Goal: Information Seeking & Learning: Learn about a topic

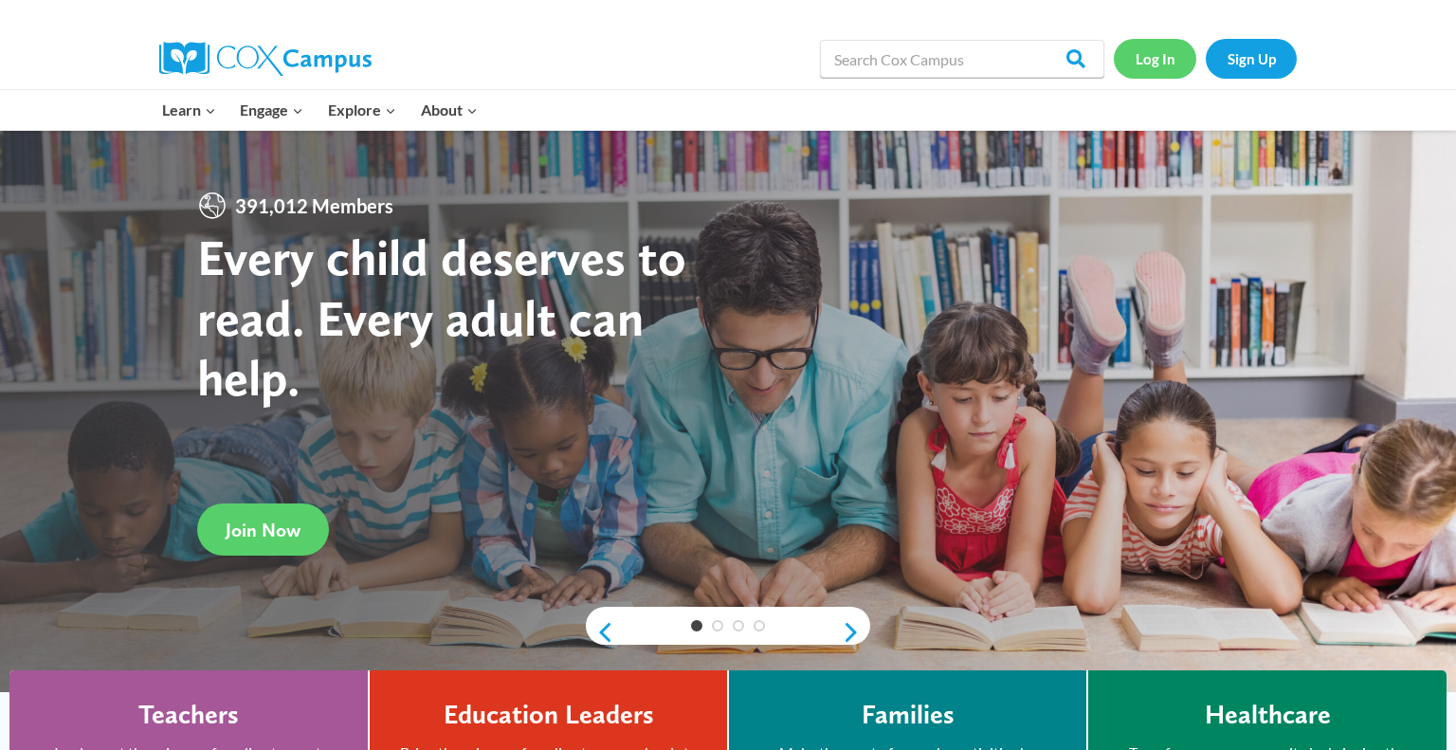
click at [1153, 62] on link "Log In" at bounding box center [1155, 58] width 82 height 39
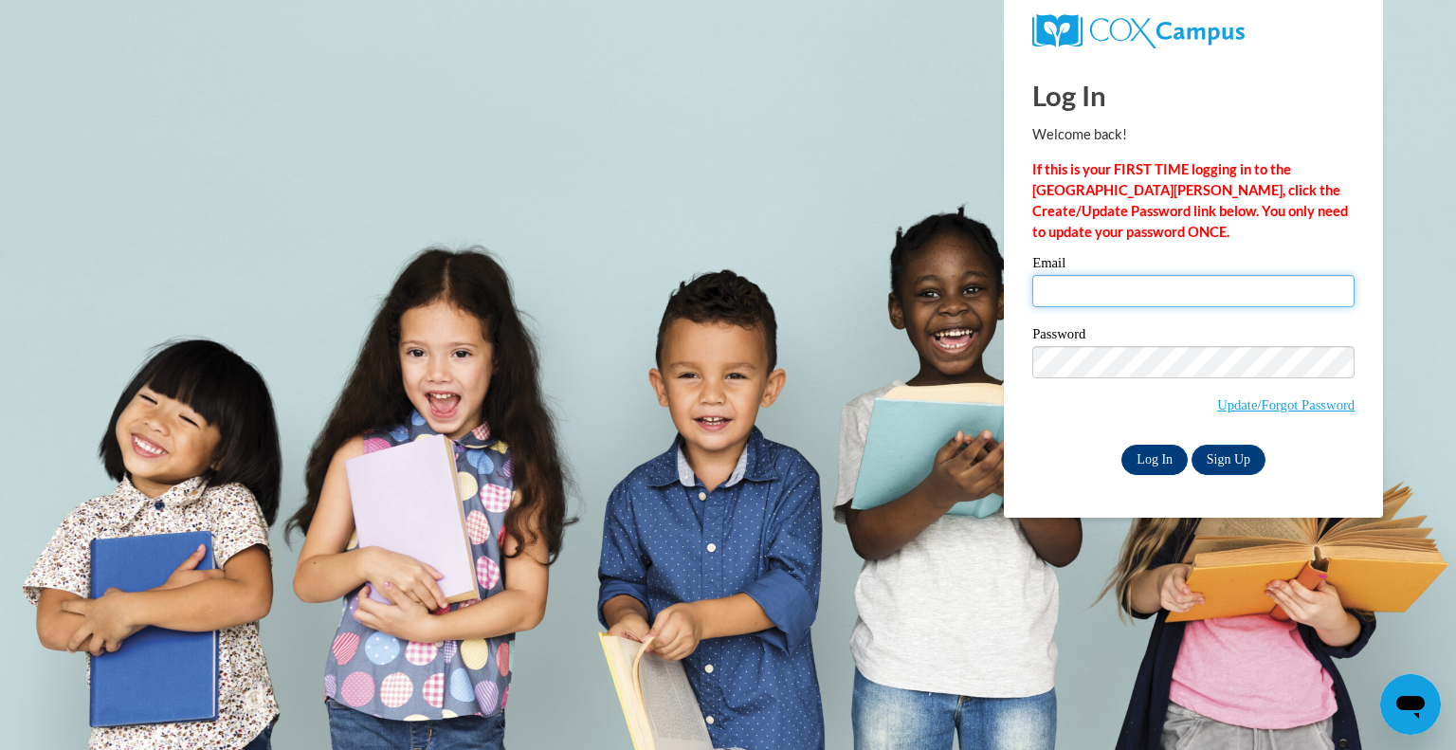
type input "mwestphal@grafton.k12.wi.us"
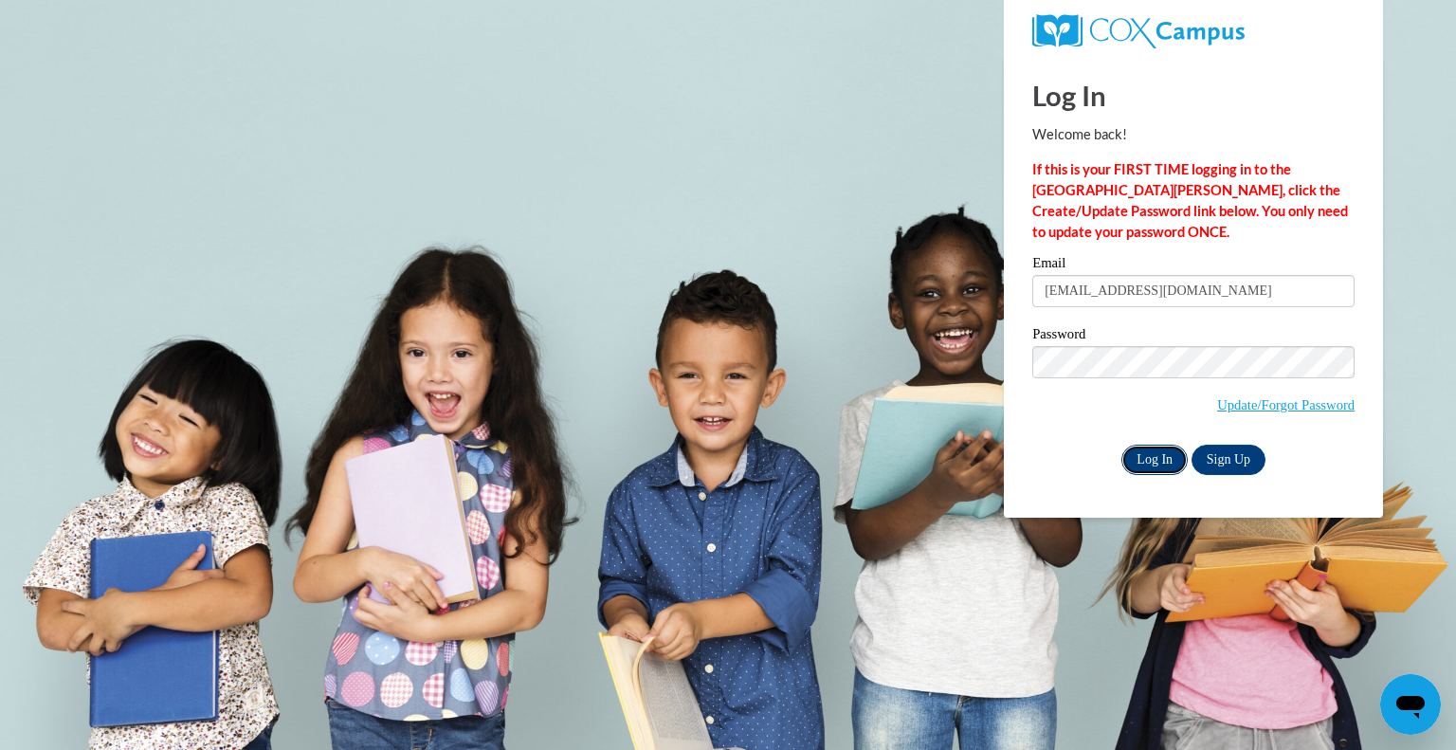
click at [1147, 450] on input "Log In" at bounding box center [1154, 460] width 66 height 30
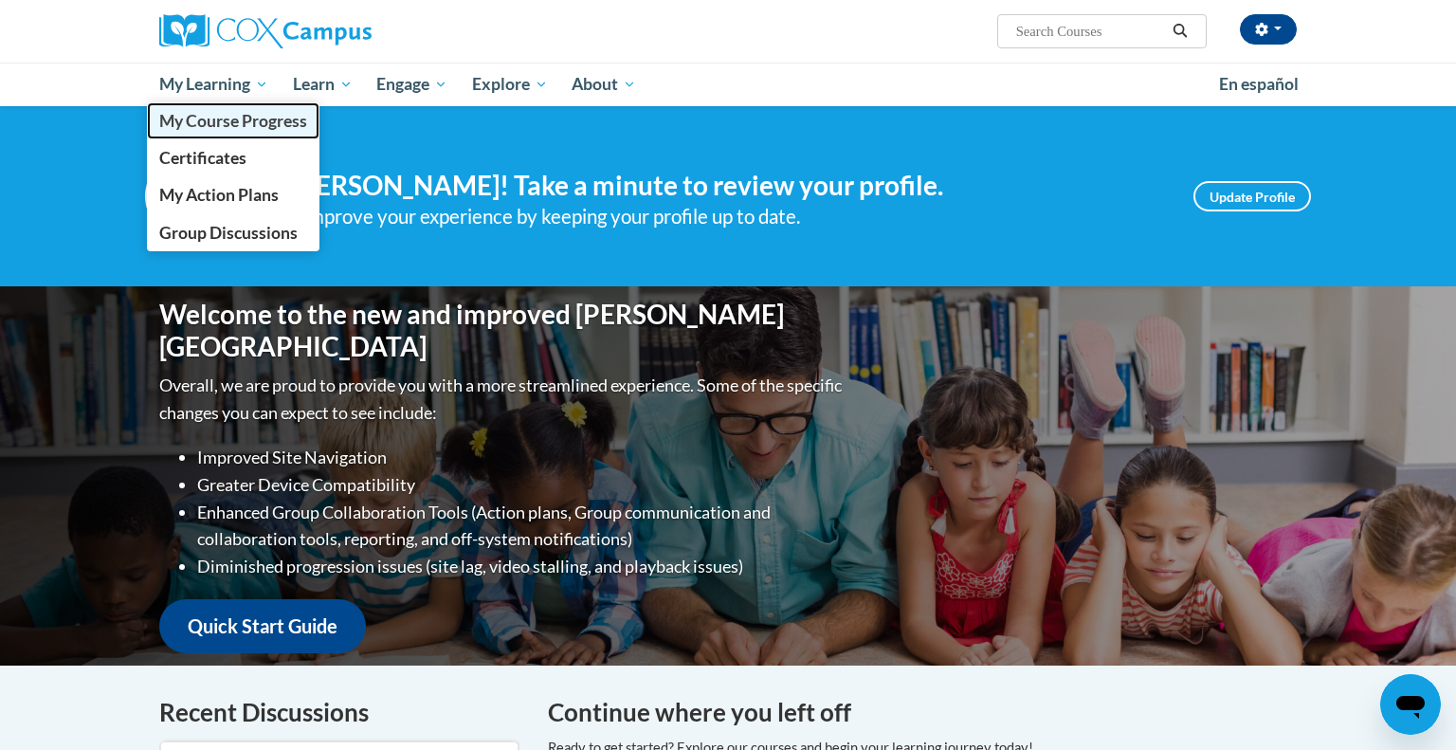
click at [236, 114] on span "My Course Progress" at bounding box center [233, 121] width 148 height 20
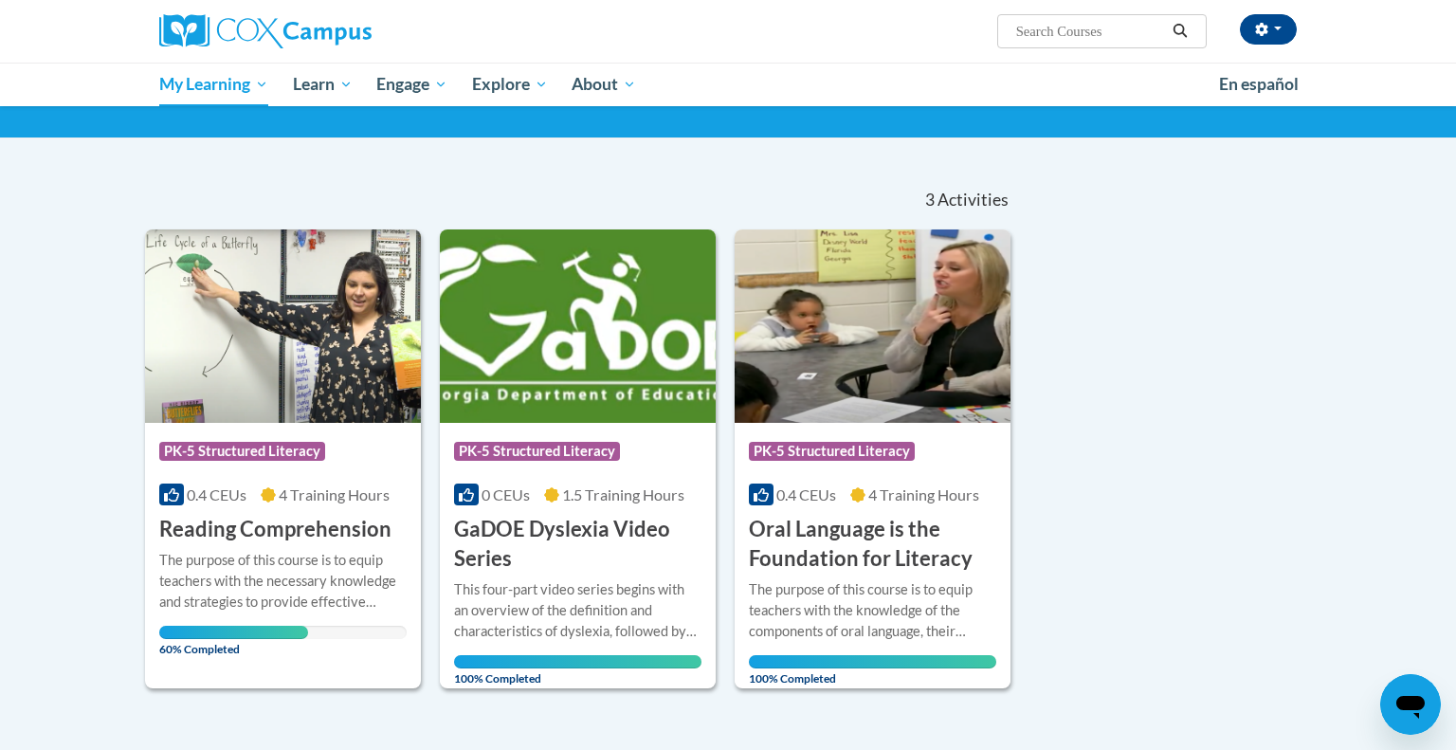
scroll to position [120, 0]
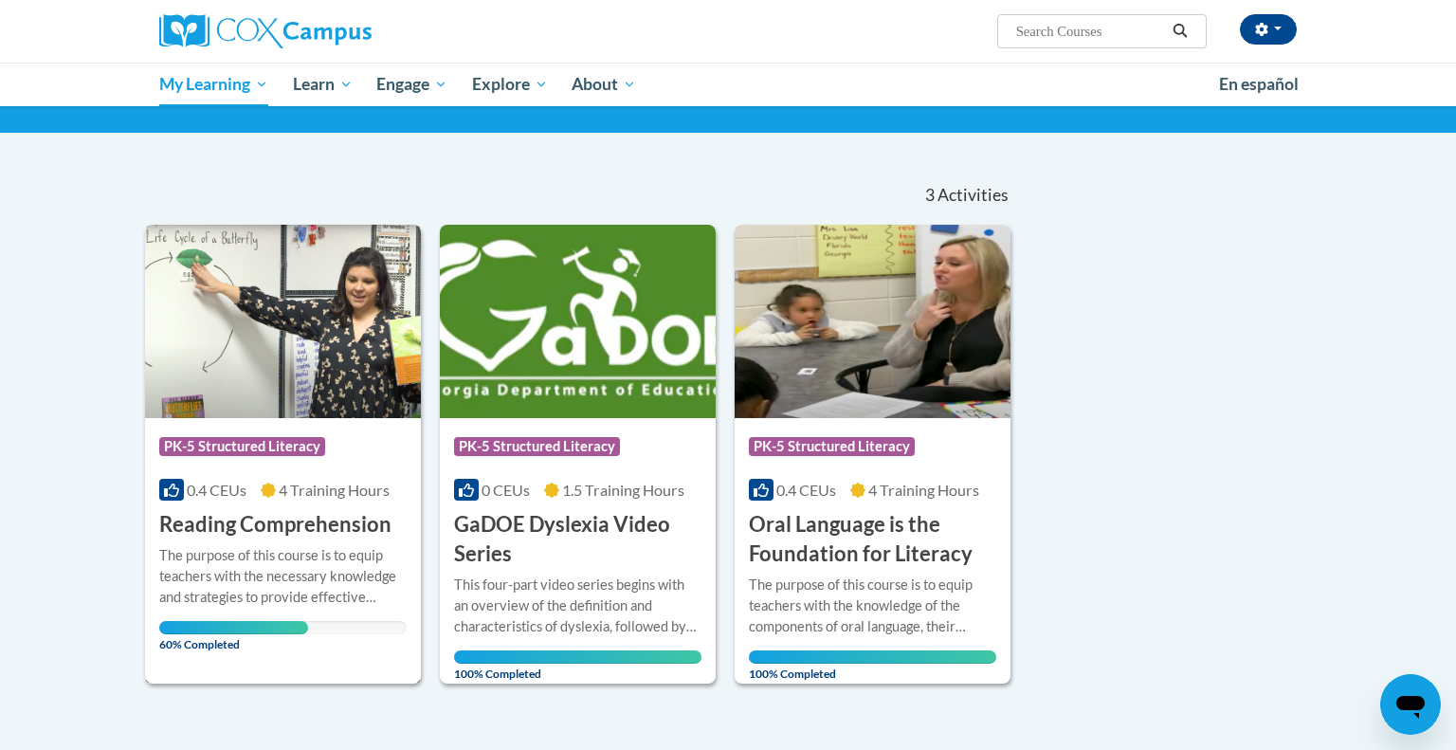
click at [297, 530] on h3 "Reading Comprehension" at bounding box center [275, 524] width 232 height 29
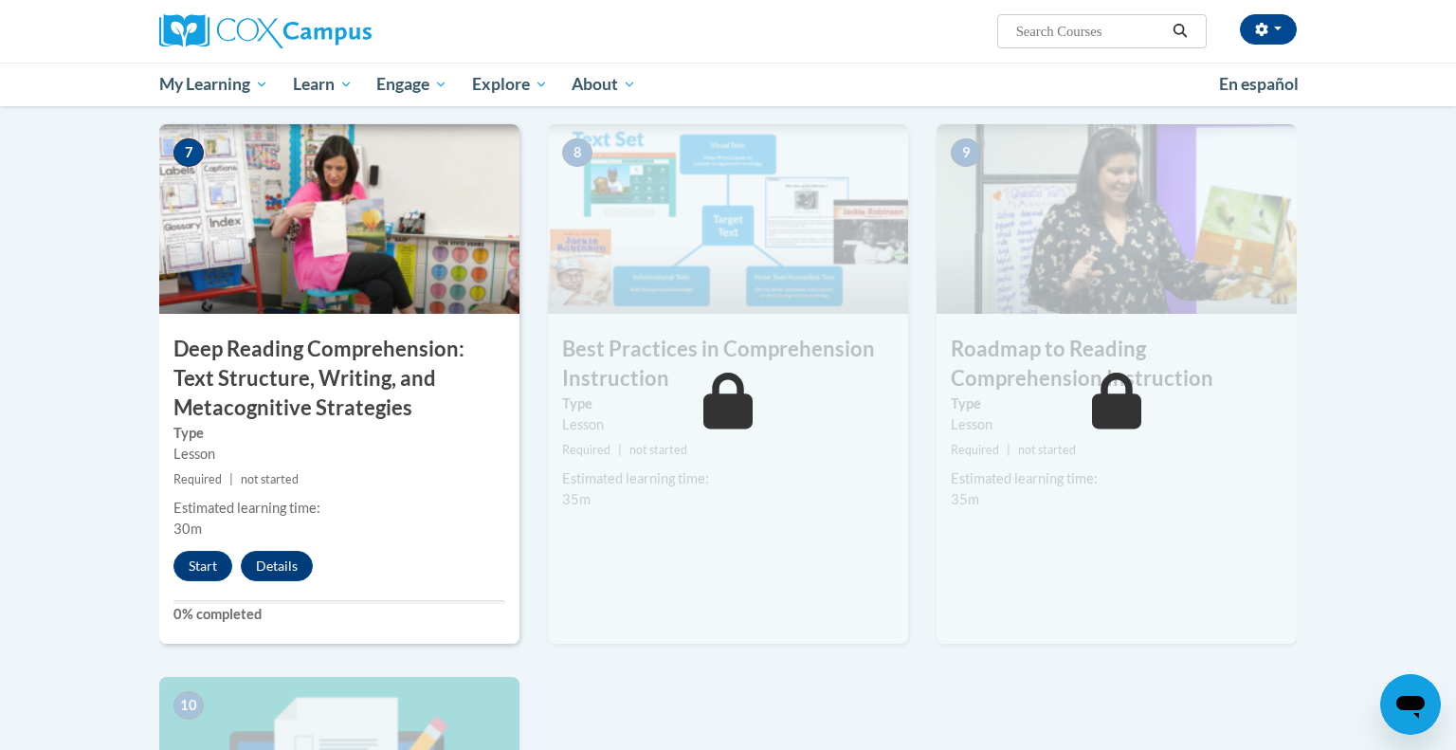
scroll to position [1441, 0]
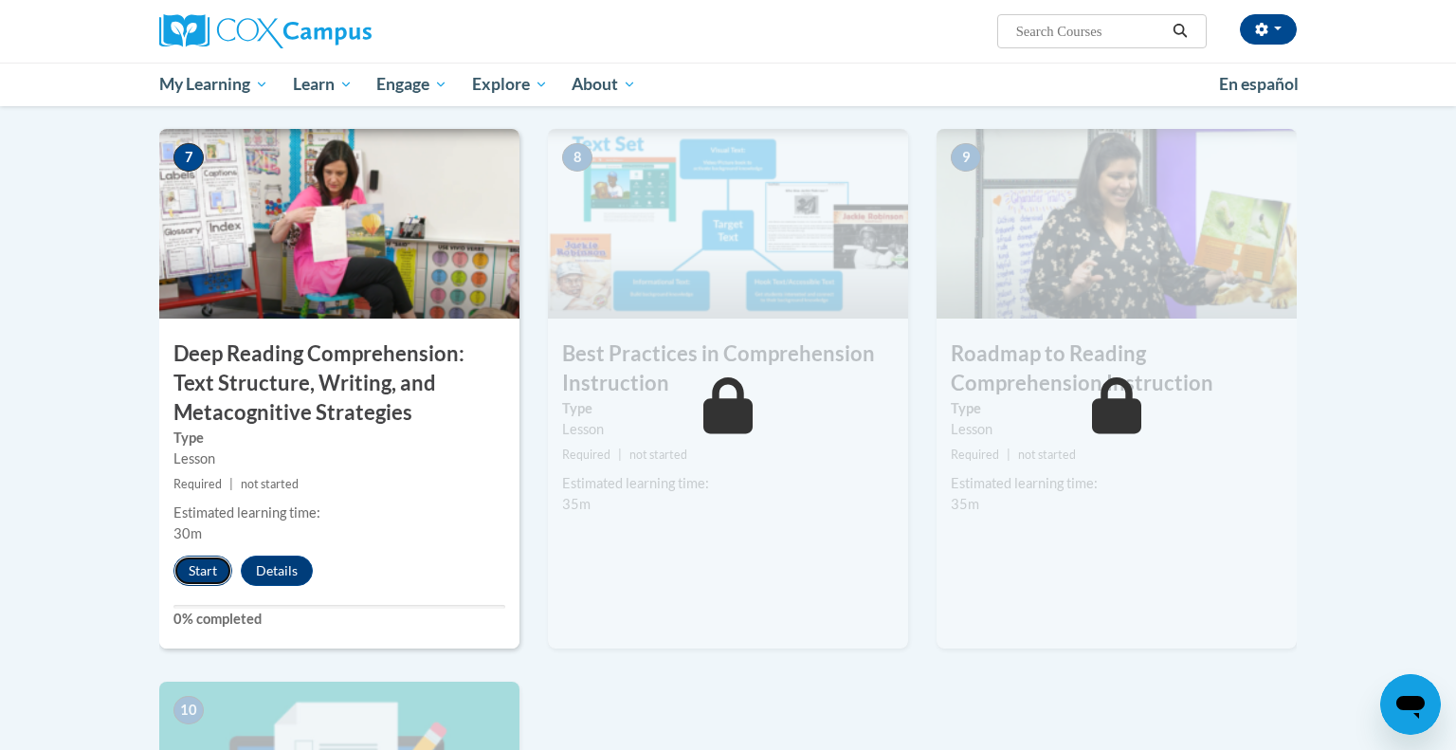
click at [209, 575] on button "Start" at bounding box center [202, 571] width 59 height 30
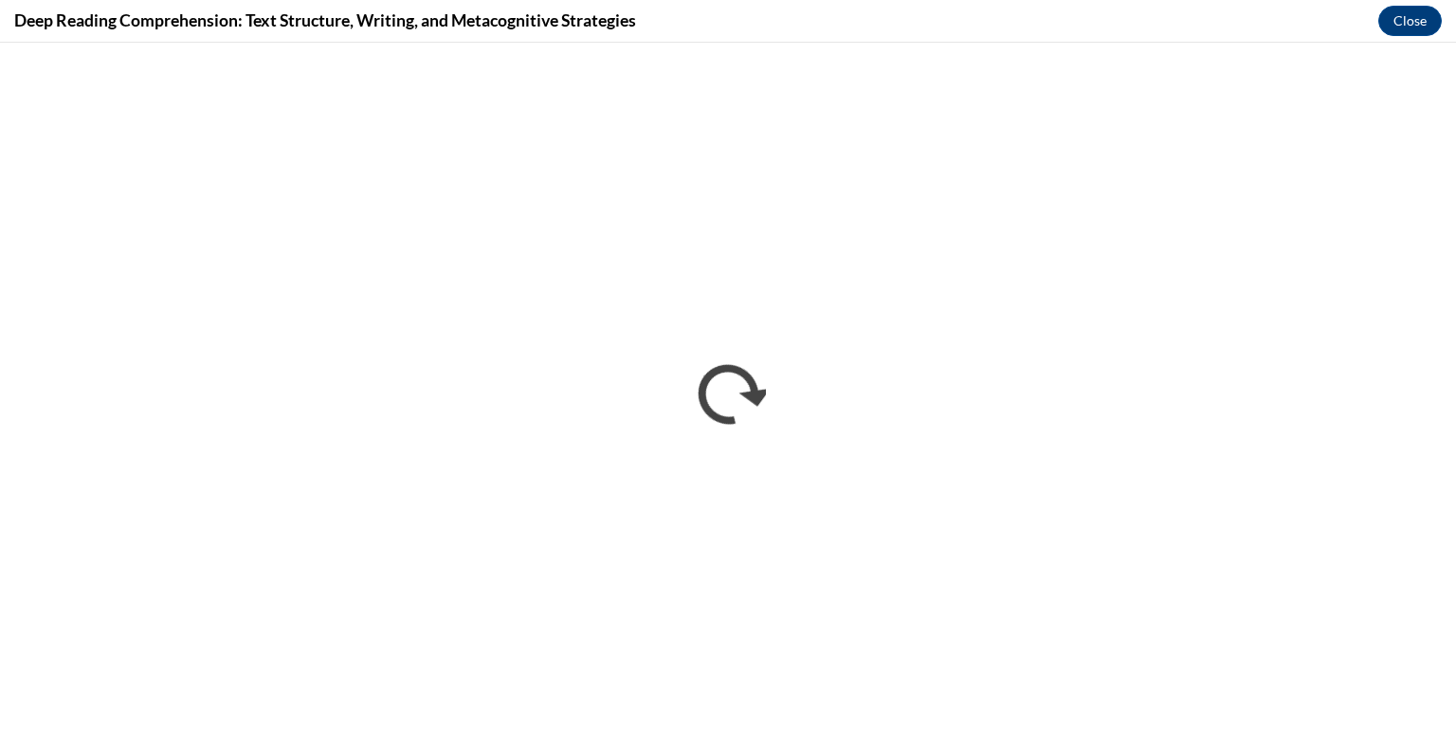
scroll to position [0, 0]
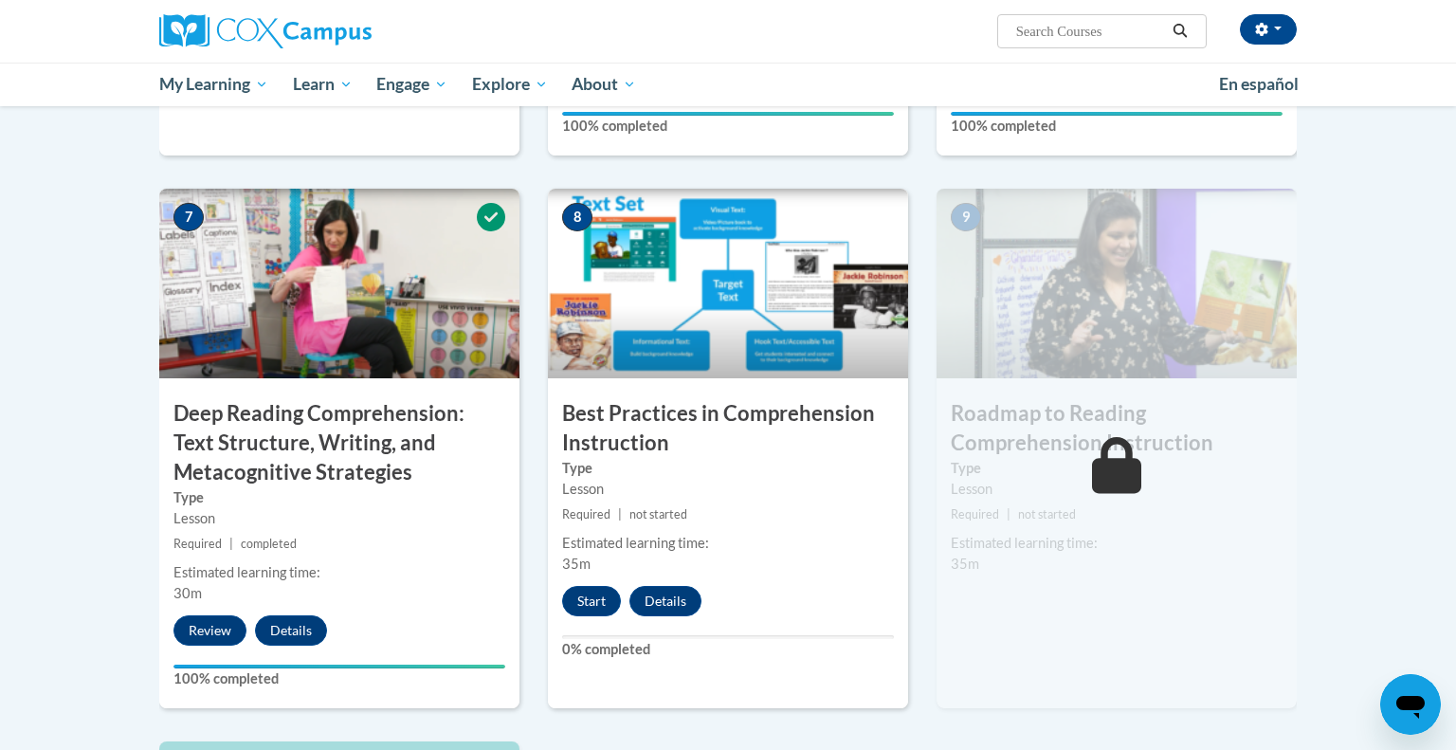
scroll to position [1378, 0]
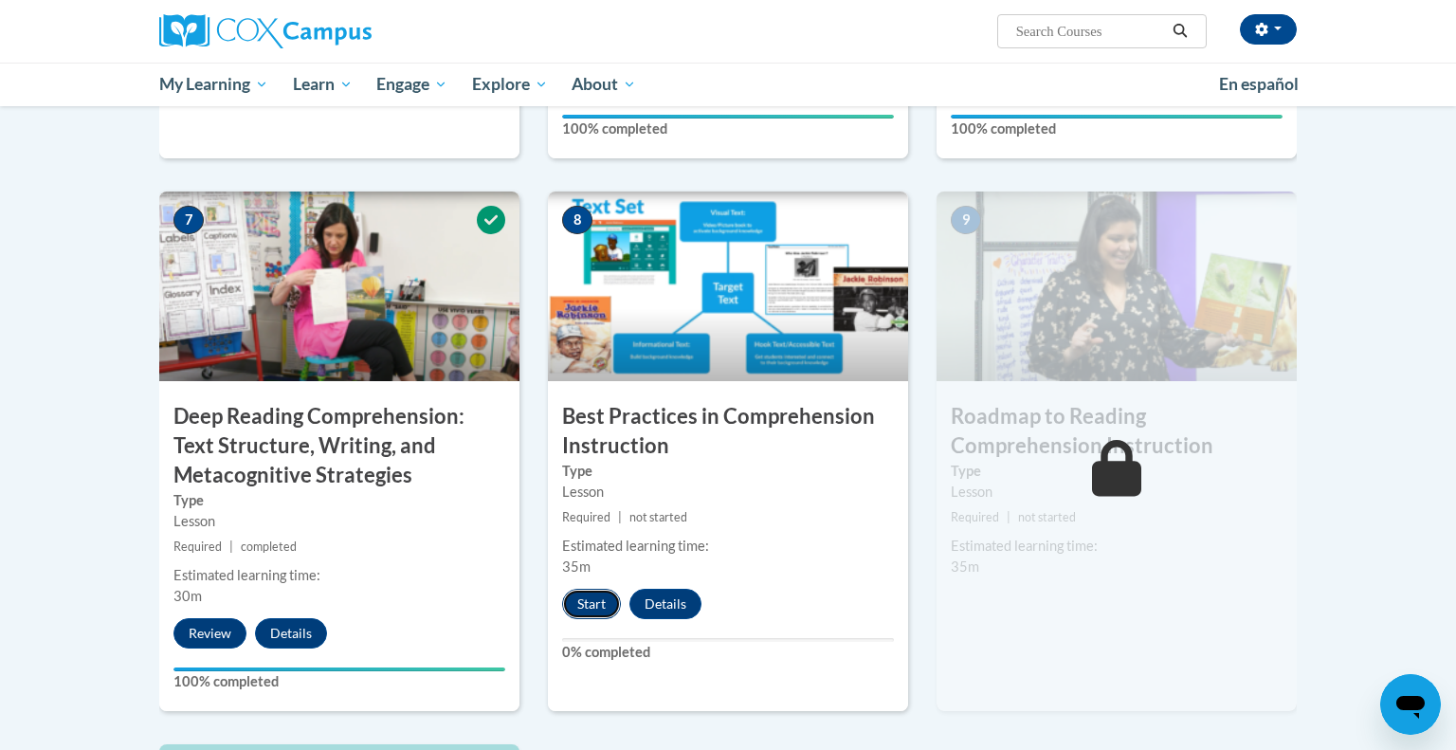
click at [592, 614] on button "Start" at bounding box center [591, 604] width 59 height 30
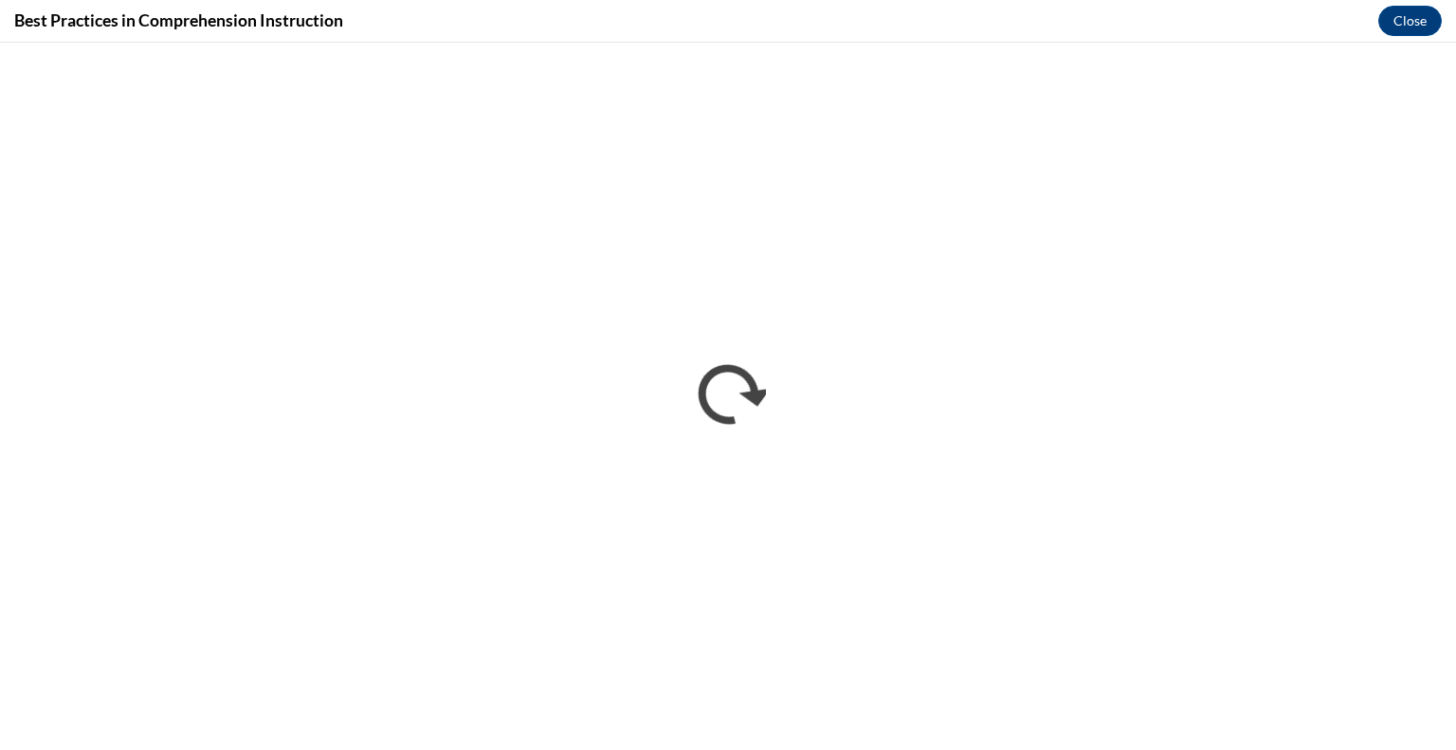
scroll to position [0, 0]
